Goal: Find specific page/section: Find specific page/section

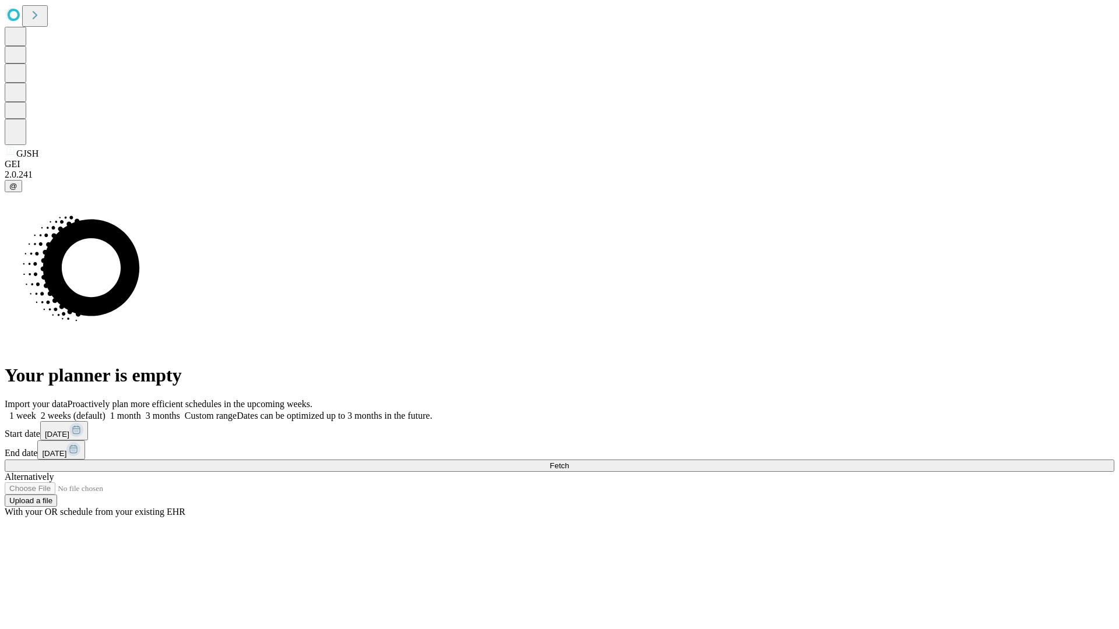
click at [569, 462] on span "Fetch" at bounding box center [559, 466] width 19 height 9
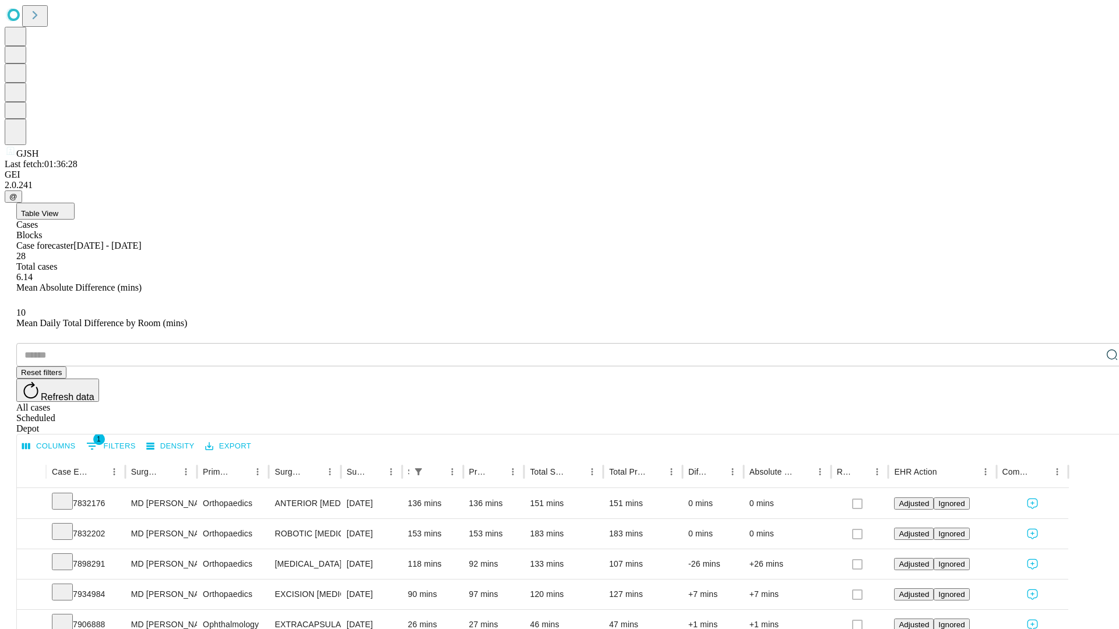
click at [58, 209] on span "Table View" at bounding box center [39, 213] width 37 height 9
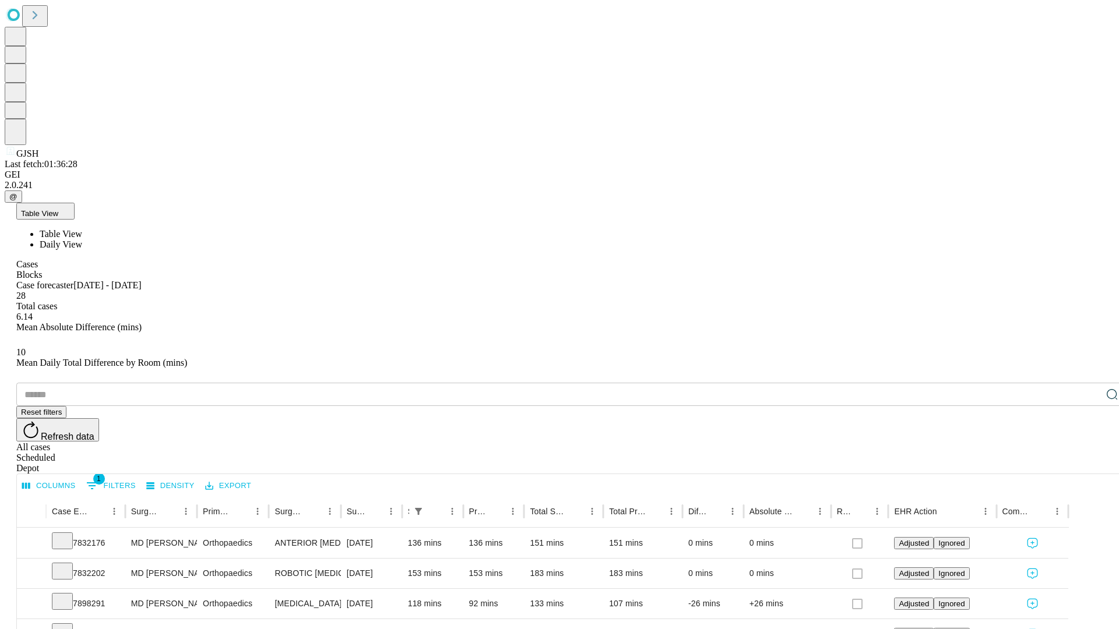
click at [82, 240] on span "Daily View" at bounding box center [61, 245] width 43 height 10
